Goal: Task Accomplishment & Management: Use online tool/utility

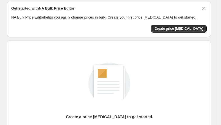
scroll to position [84, 0]
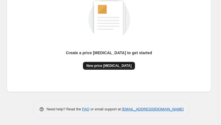
click at [111, 65] on span "New price [MEDICAL_DATA]" at bounding box center [108, 65] width 45 height 4
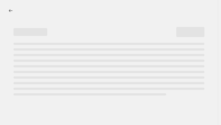
select select "percentage"
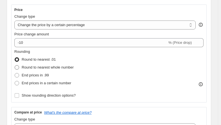
scroll to position [84, 0]
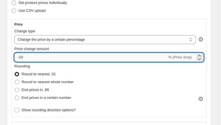
click at [35, 54] on input "-10" at bounding box center [90, 57] width 153 height 9
type input "-1"
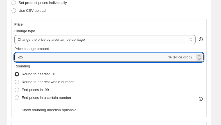
type input "-25"
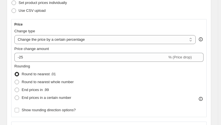
click at [118, 22] on div "Price Change type Change the price to a certain amount Change the price by a ce…" at bounding box center [108, 68] width 195 height 98
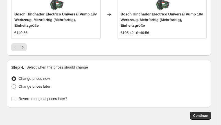
scroll to position [650, 0]
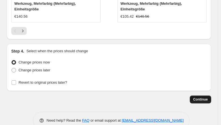
click at [205, 95] on button "Continue" at bounding box center [199, 99] width 21 height 8
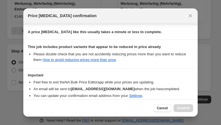
scroll to position [110, 0]
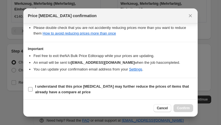
click at [29, 84] on label "I understand that this price [MEDICAL_DATA] may further reduce the prices of it…" at bounding box center [110, 89] width 165 height 13
click at [29, 87] on input "I understand that this price [MEDICAL_DATA] may further reduce the prices of it…" at bounding box center [30, 89] width 4 height 4
checkbox input "true"
click at [181, 106] on span "Confirm" at bounding box center [183, 108] width 13 height 4
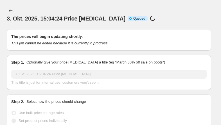
scroll to position [650, 0]
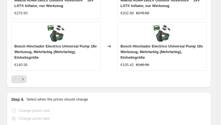
select select "percentage"
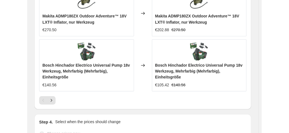
scroll to position [0, 0]
